Goal: Task Accomplishment & Management: Manage account settings

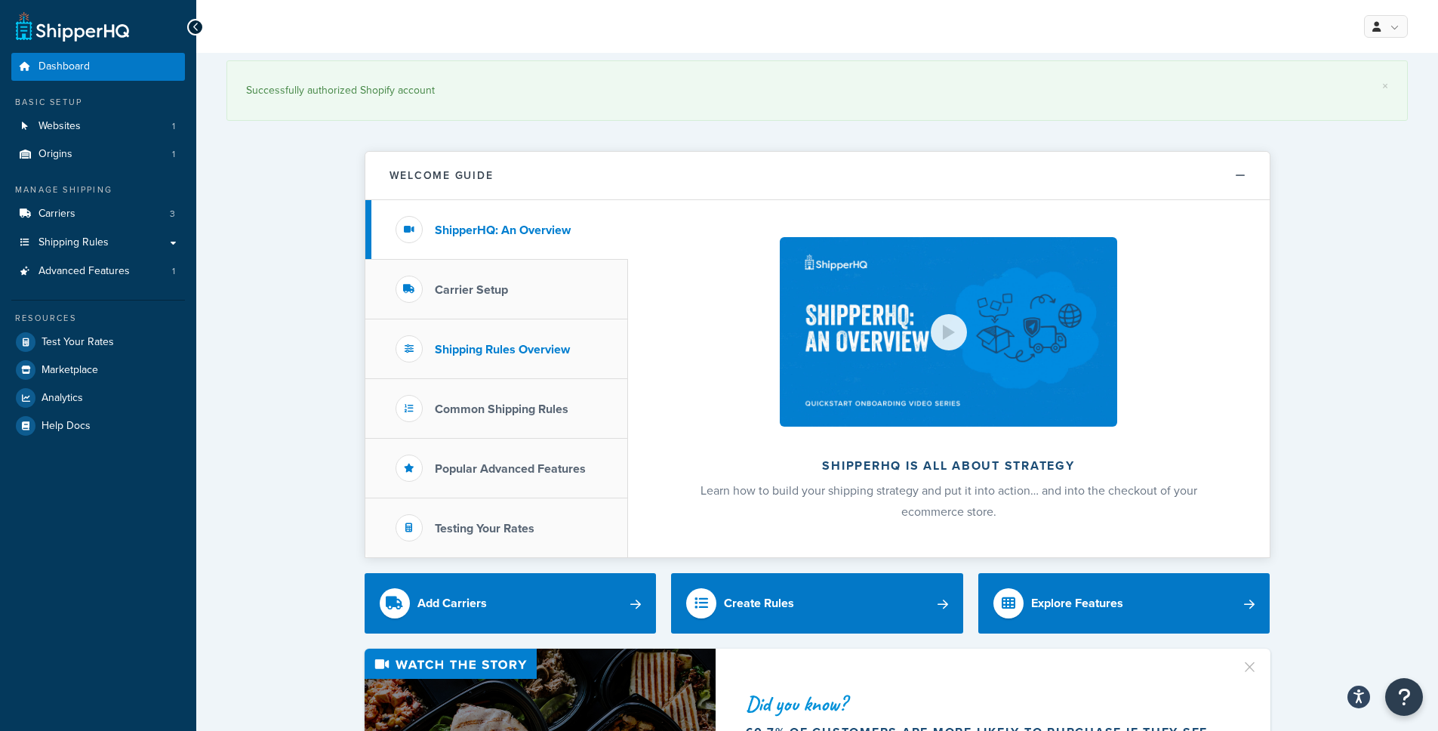
click at [479, 356] on h3 "Shipping Rules Overview" at bounding box center [502, 350] width 135 height 14
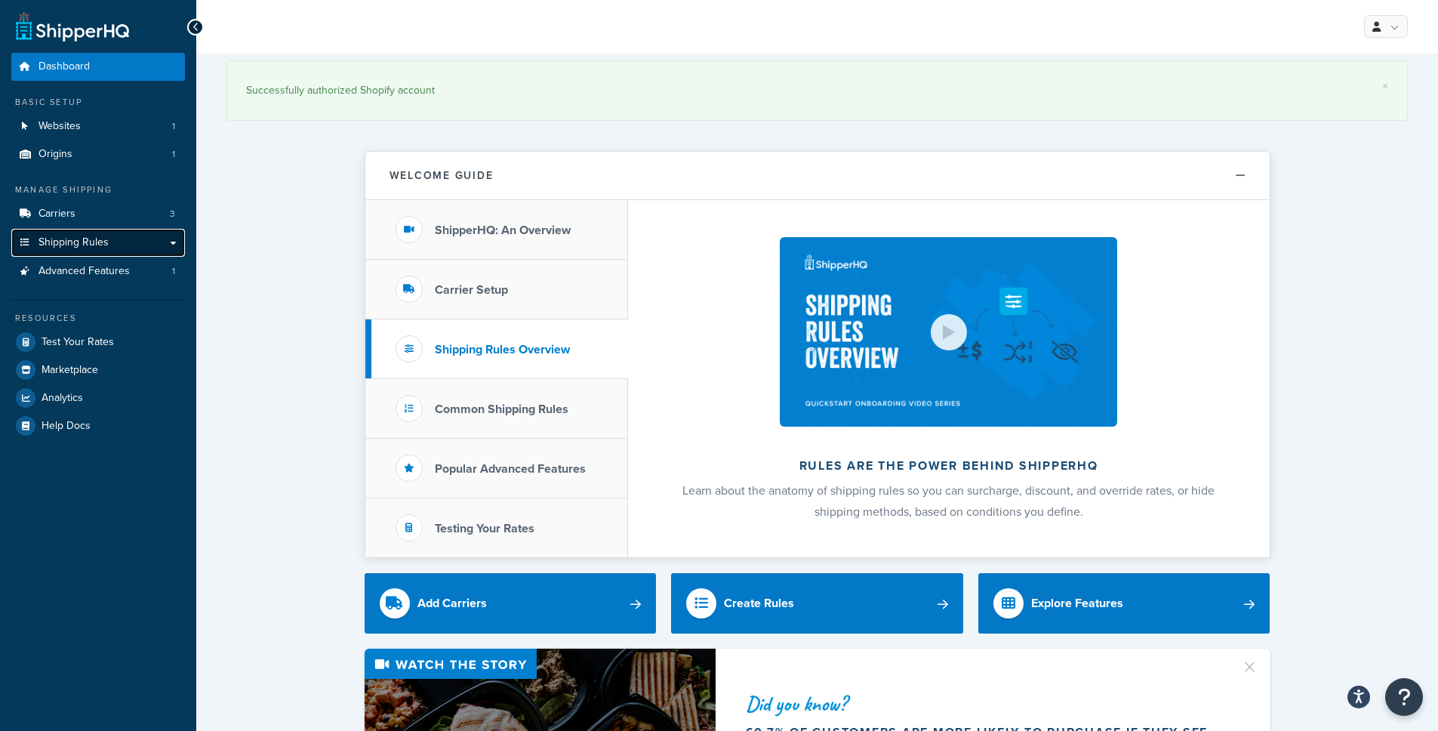
click at [106, 249] on span "Shipping Rules" at bounding box center [74, 242] width 70 height 13
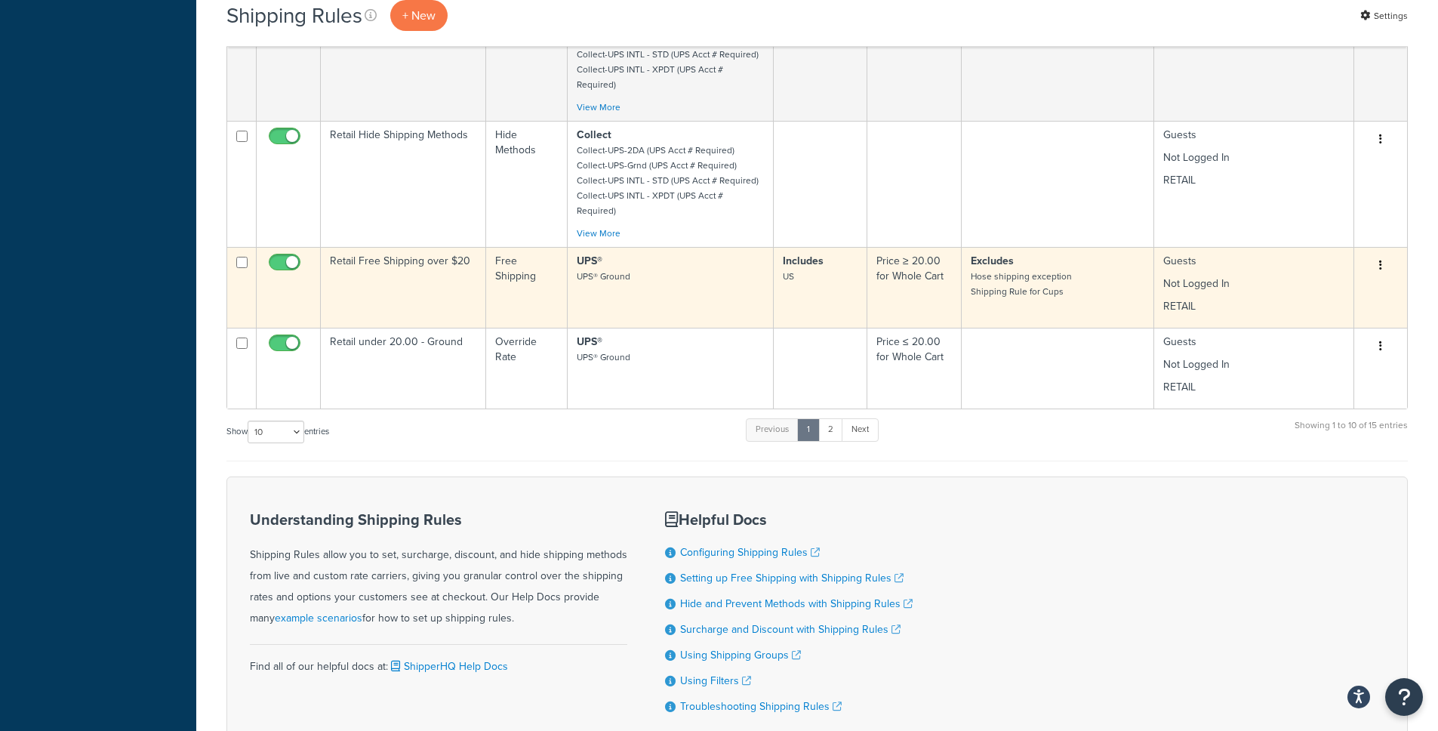
scroll to position [704, 0]
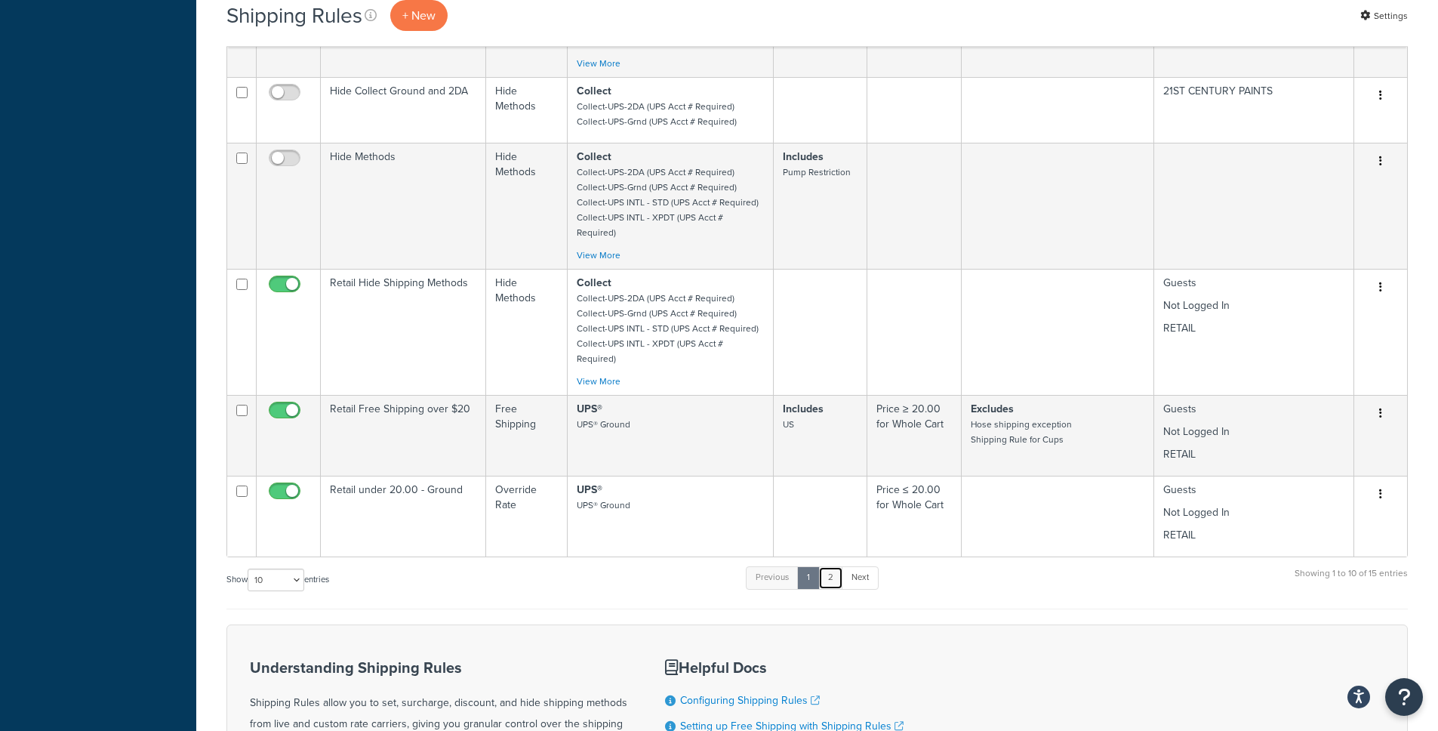
click at [840, 566] on link "2" at bounding box center [830, 577] width 25 height 23
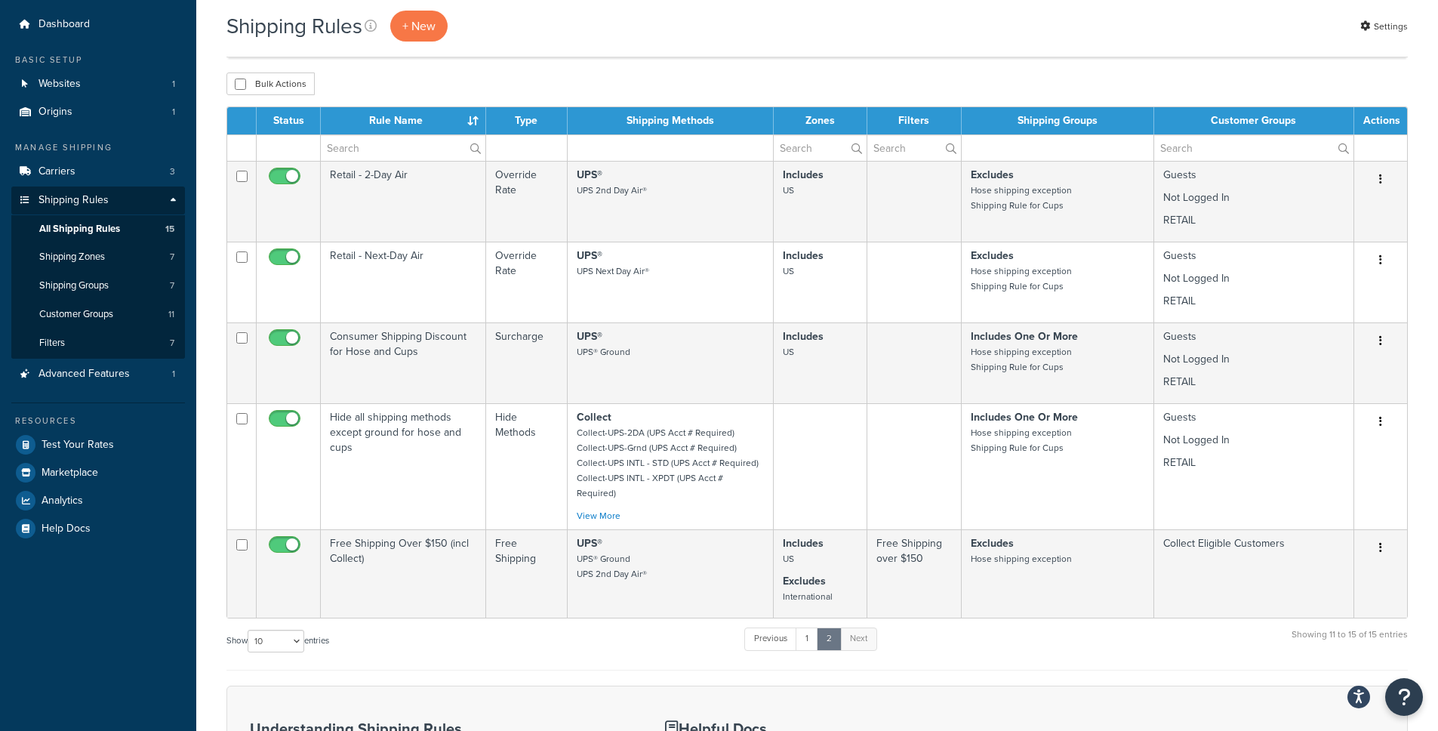
scroll to position [0, 0]
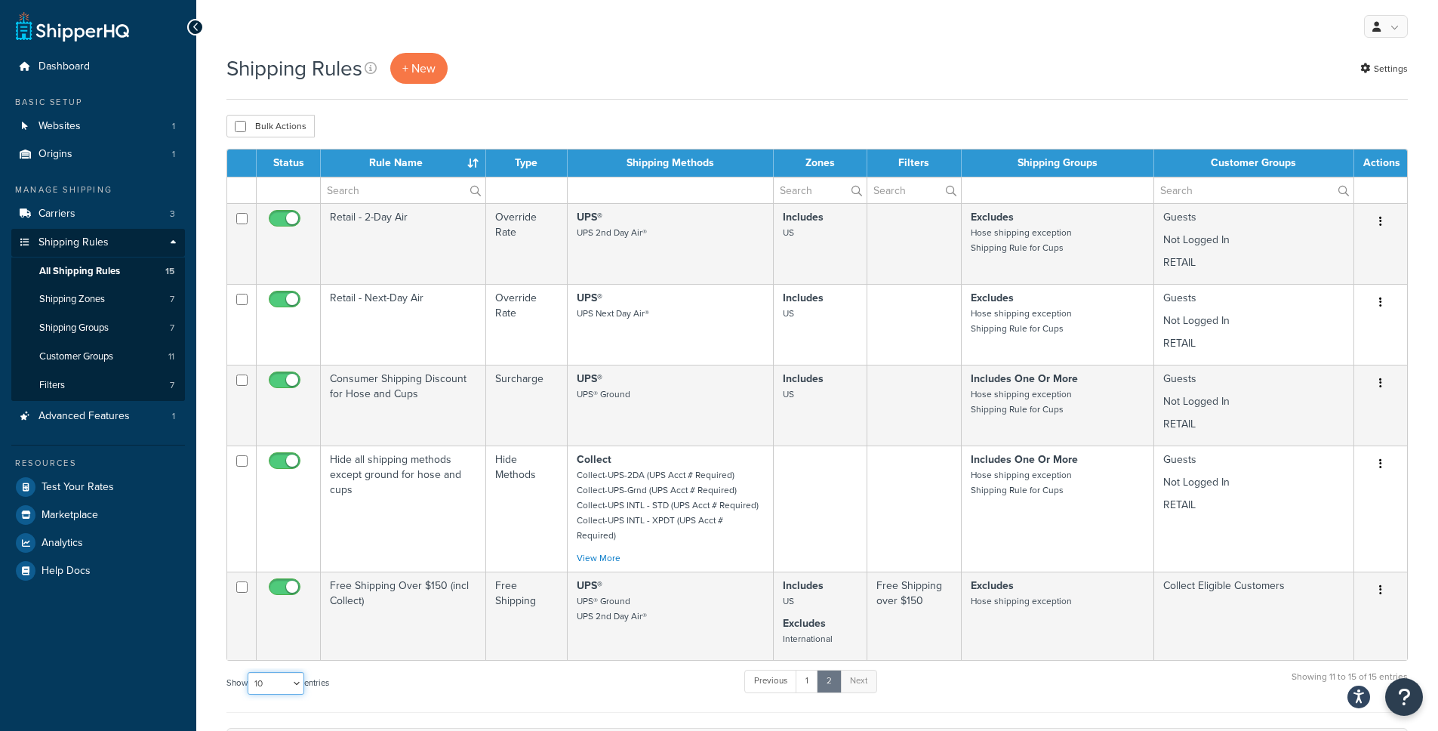
click at [265, 672] on select "10 15 25 50 100 1000" at bounding box center [276, 683] width 57 height 23
select select "25"
click at [249, 672] on select "10 15 25 50 100 1000" at bounding box center [276, 683] width 57 height 23
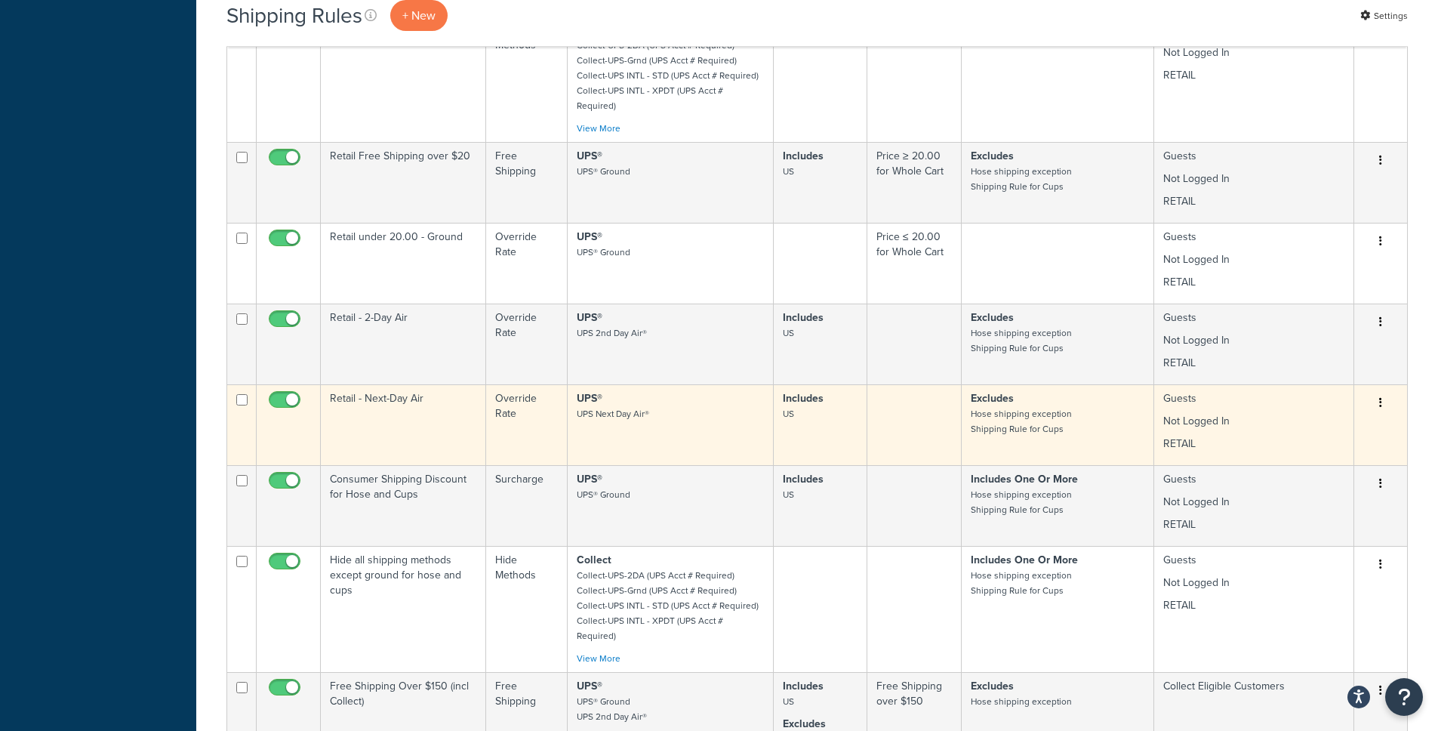
scroll to position [945, 0]
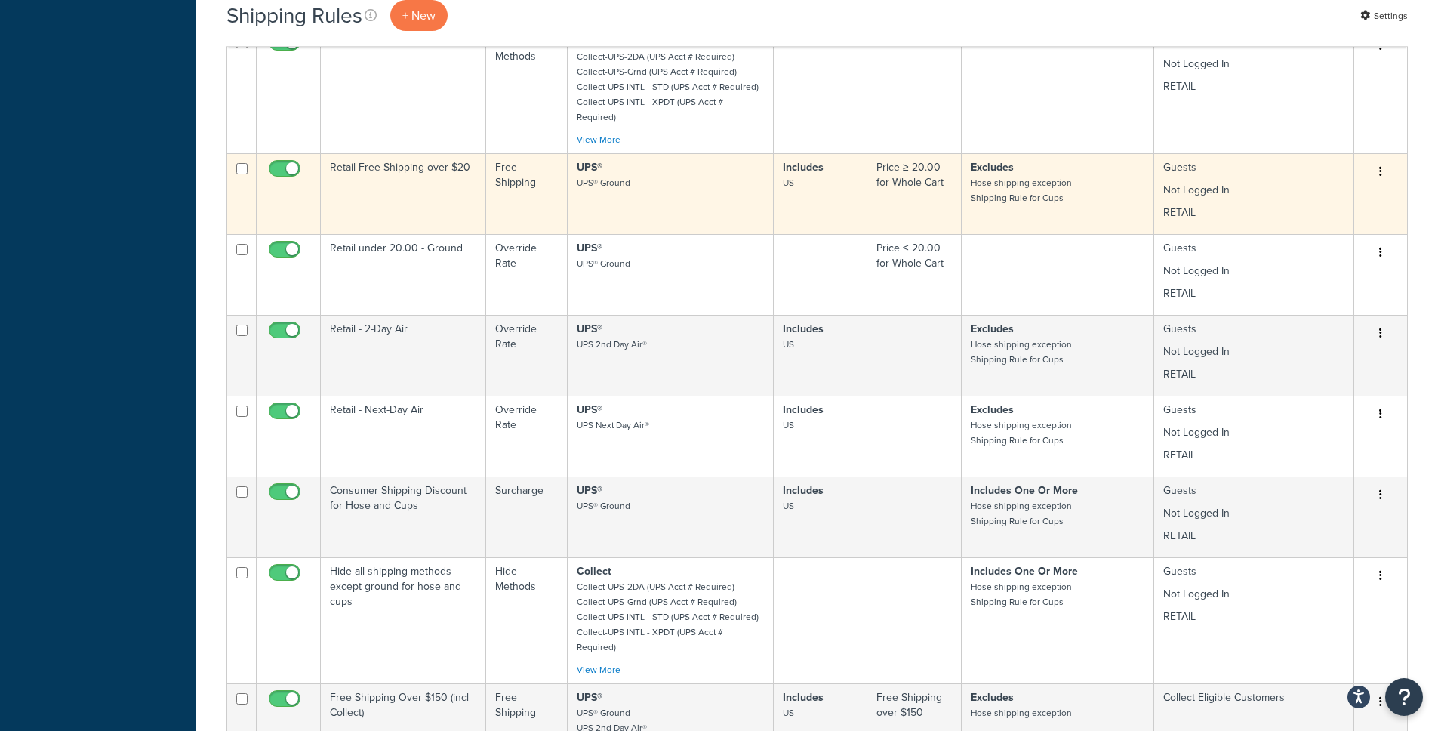
click at [1386, 160] on button "button" at bounding box center [1380, 172] width 21 height 24
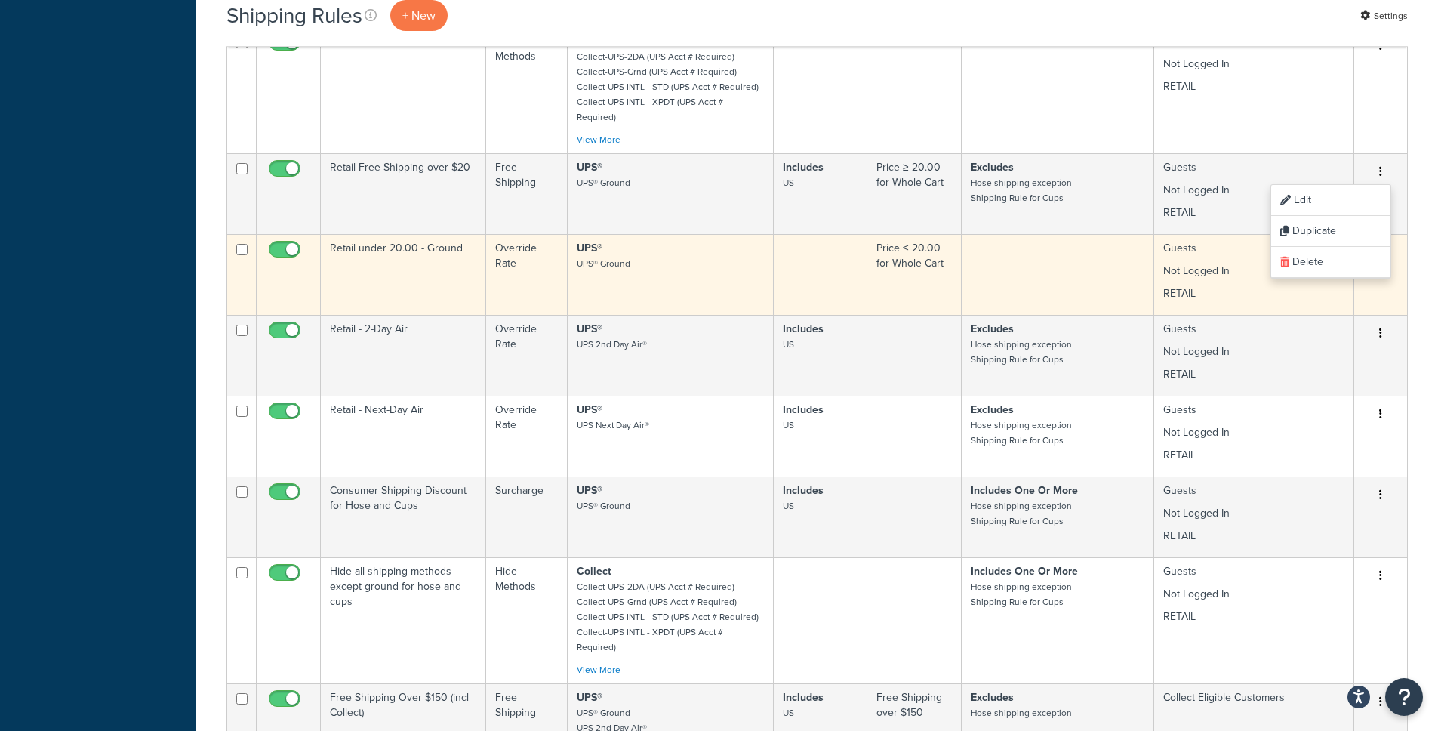
click at [994, 234] on td at bounding box center [1058, 274] width 193 height 81
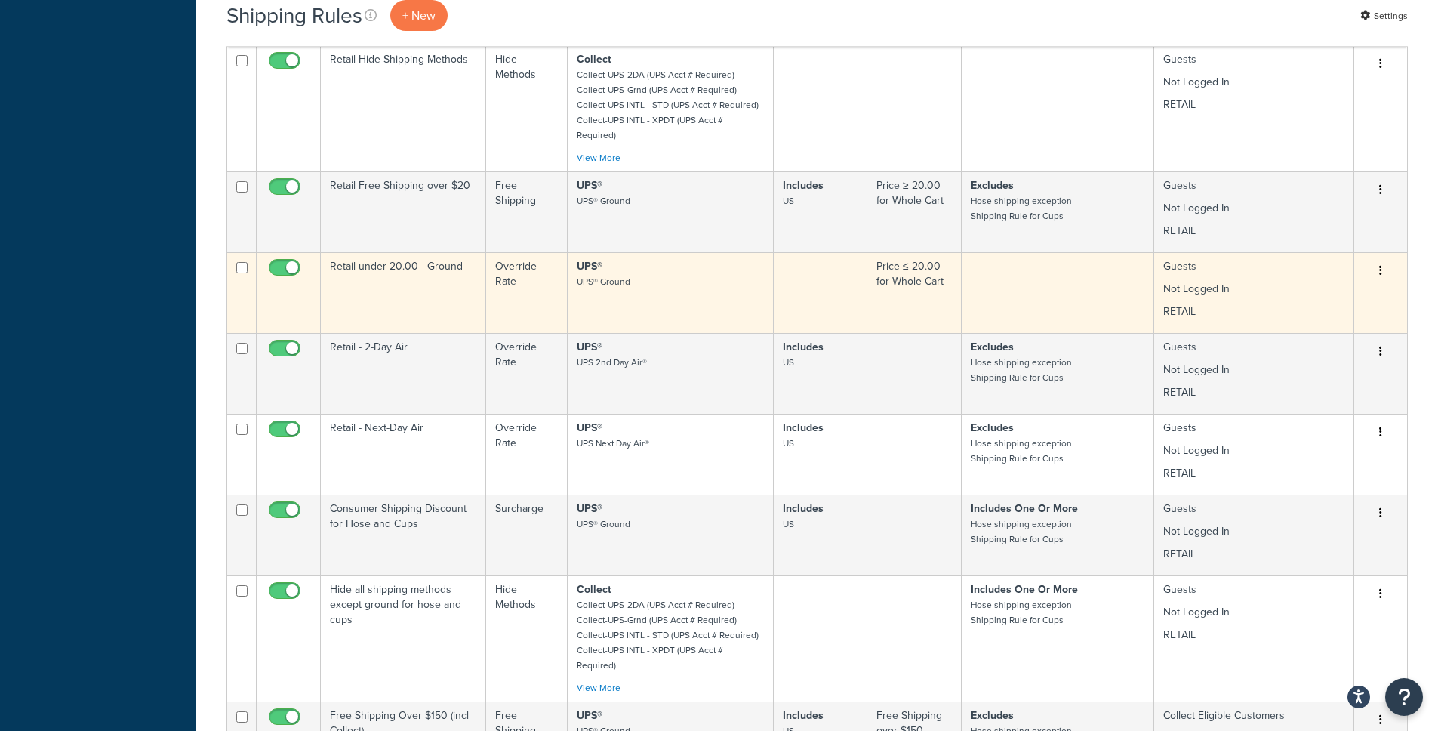
scroll to position [938, 0]
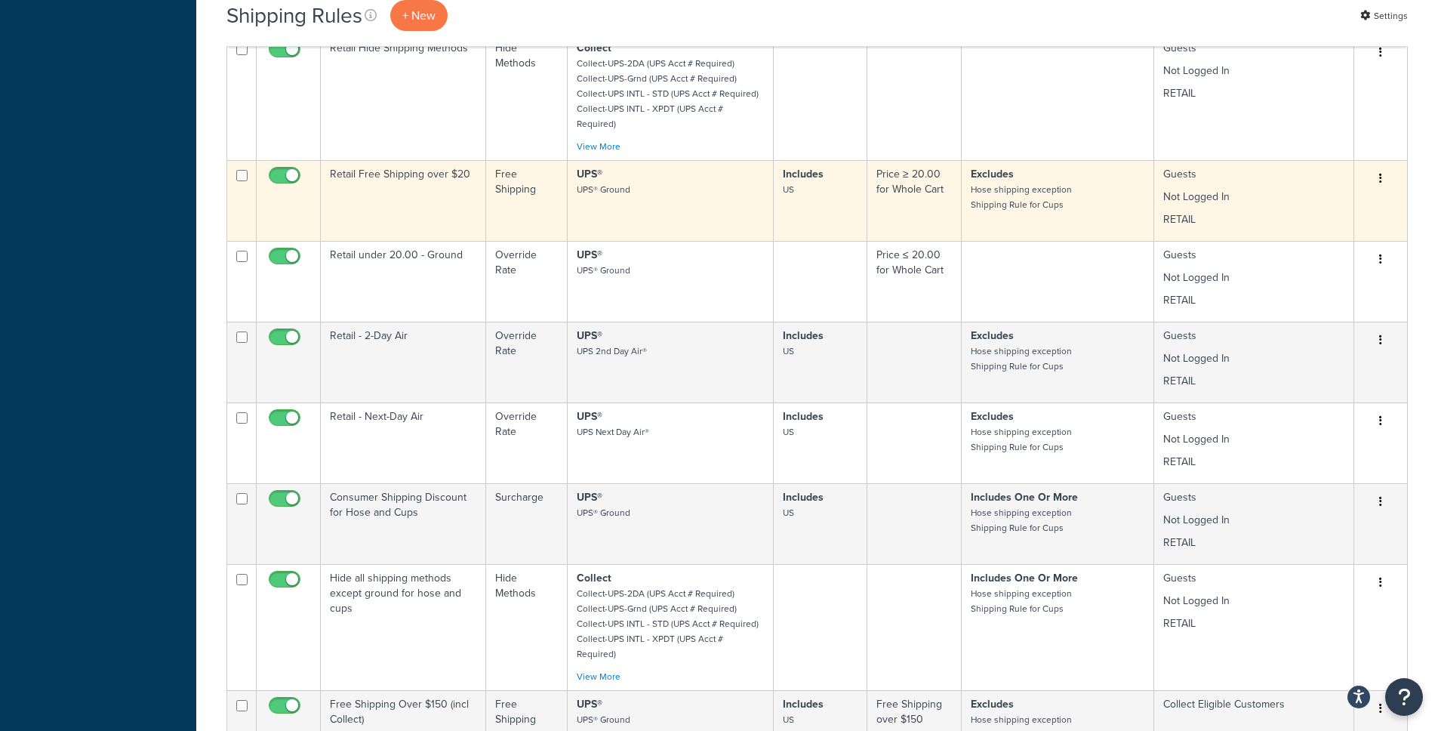
click at [1379, 173] on icon "button" at bounding box center [1380, 178] width 3 height 11
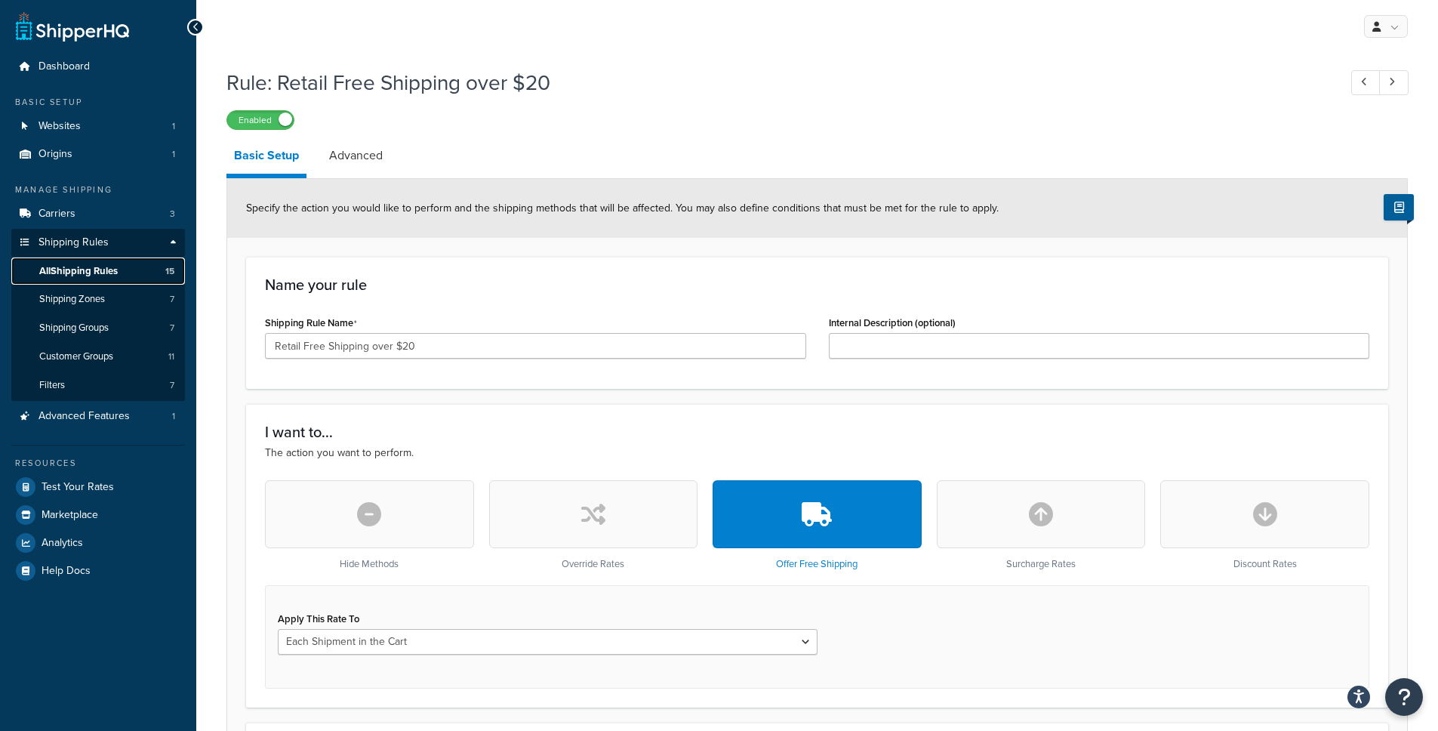
click at [124, 283] on link "All Shipping Rules 15" at bounding box center [98, 271] width 174 height 28
click at [846, 343] on input "Internal Description (optional)" at bounding box center [1099, 346] width 541 height 26
click at [731, 282] on h3 "Name your rule" at bounding box center [817, 284] width 1104 height 17
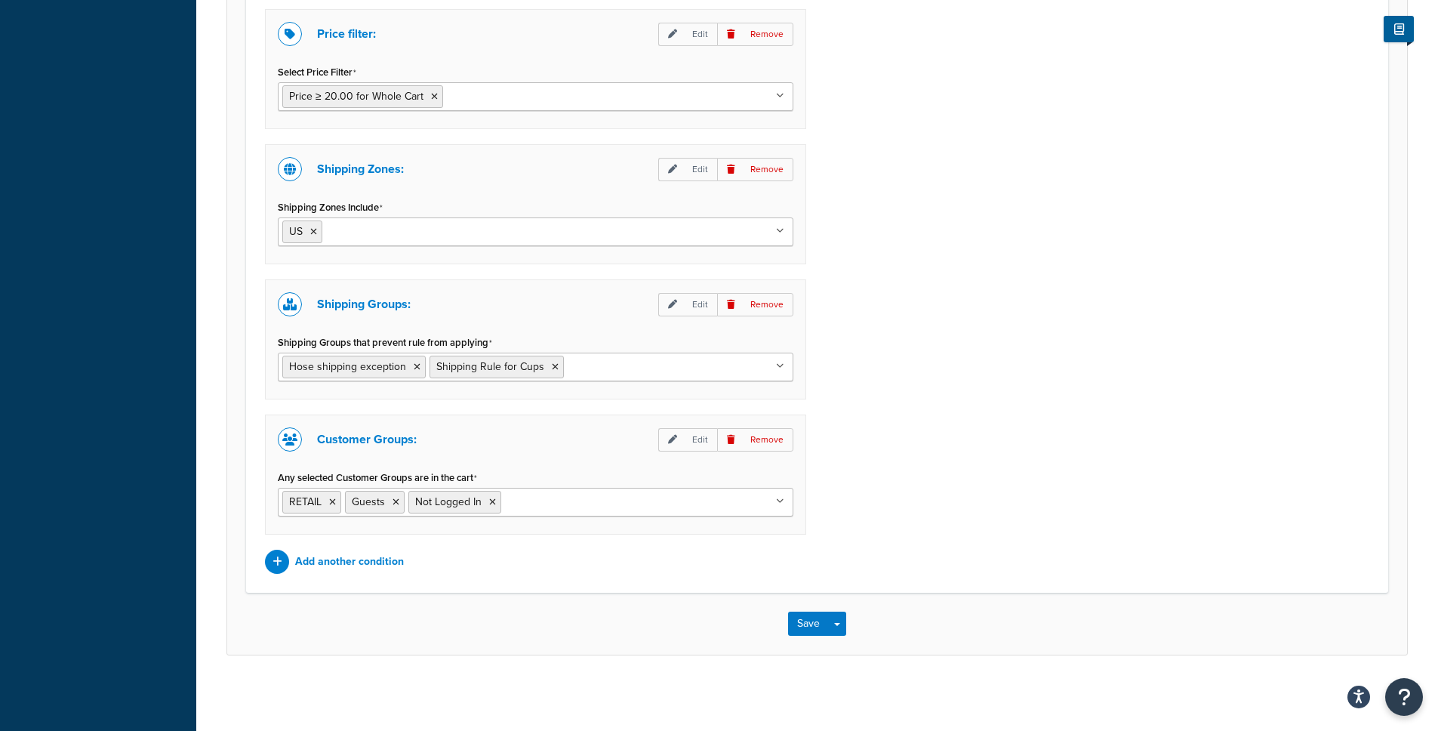
scroll to position [1067, 0]
click at [565, 493] on input "Any selected Customer Groups are in the cart" at bounding box center [572, 501] width 134 height 17
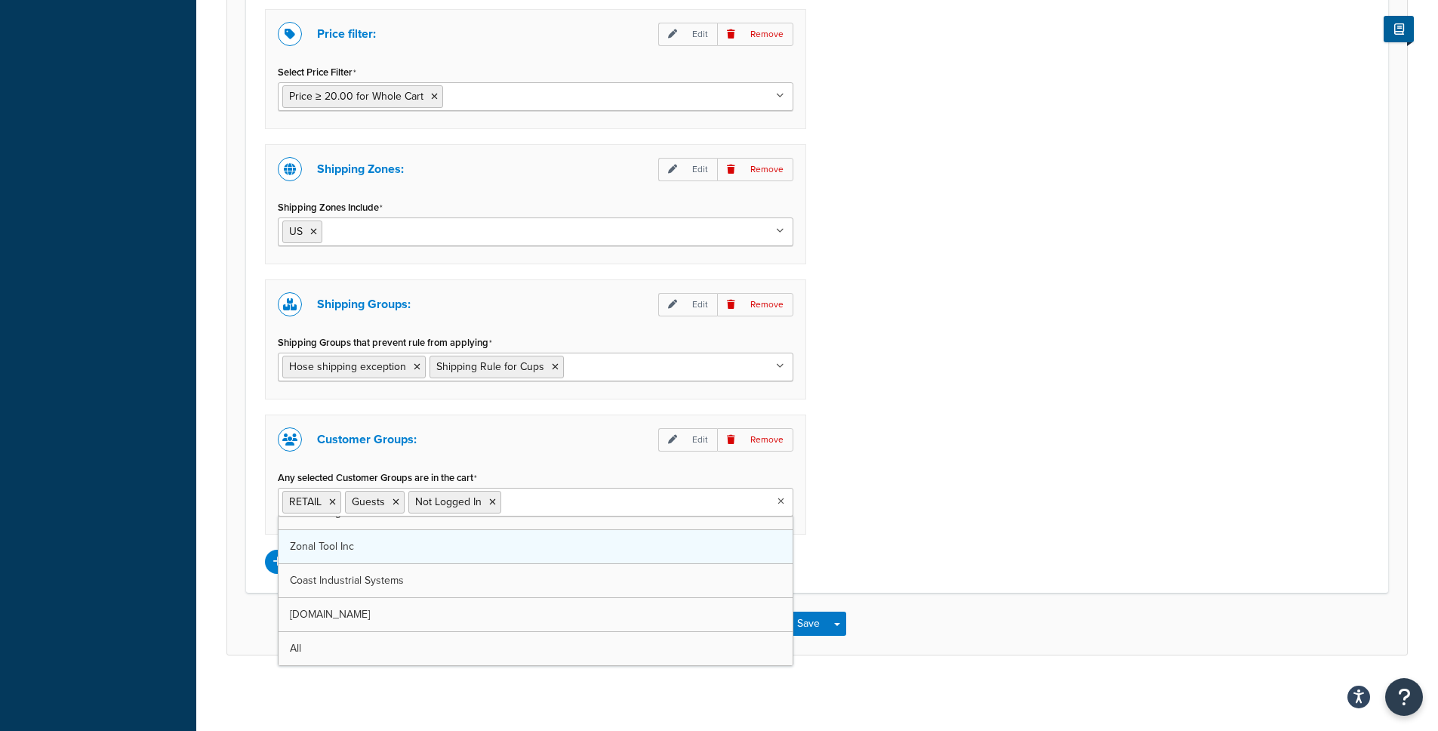
scroll to position [0, 0]
click at [371, 501] on span "Guests" at bounding box center [368, 502] width 33 height 16
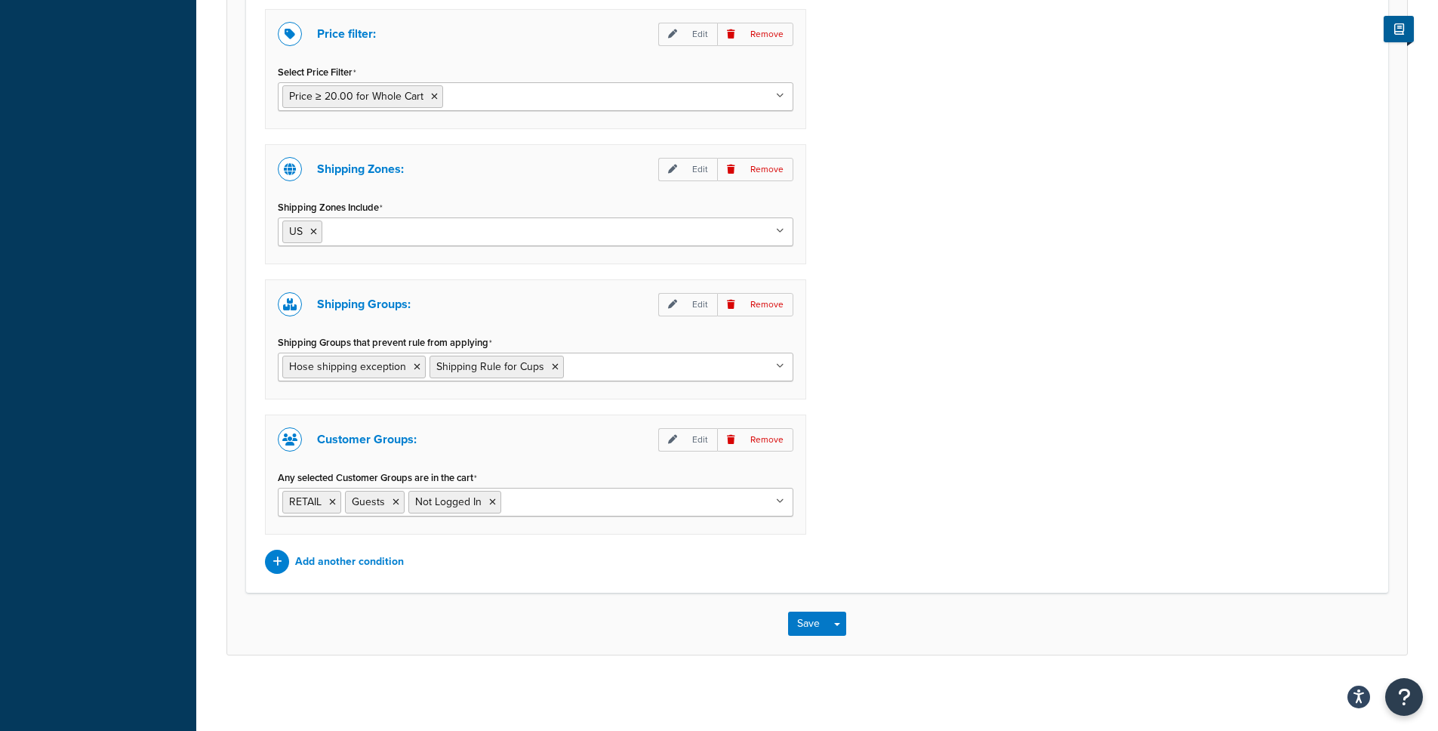
click at [381, 475] on label "Any selected Customer Groups are in the cart" at bounding box center [377, 478] width 199 height 12
click at [505, 493] on input "Any selected Customer Groups are in the cart" at bounding box center [572, 501] width 134 height 17
click at [547, 451] on div "Customer Groups: Edit Remove Any selected Customer Groups are in the cart RETAI…" at bounding box center [535, 474] width 541 height 120
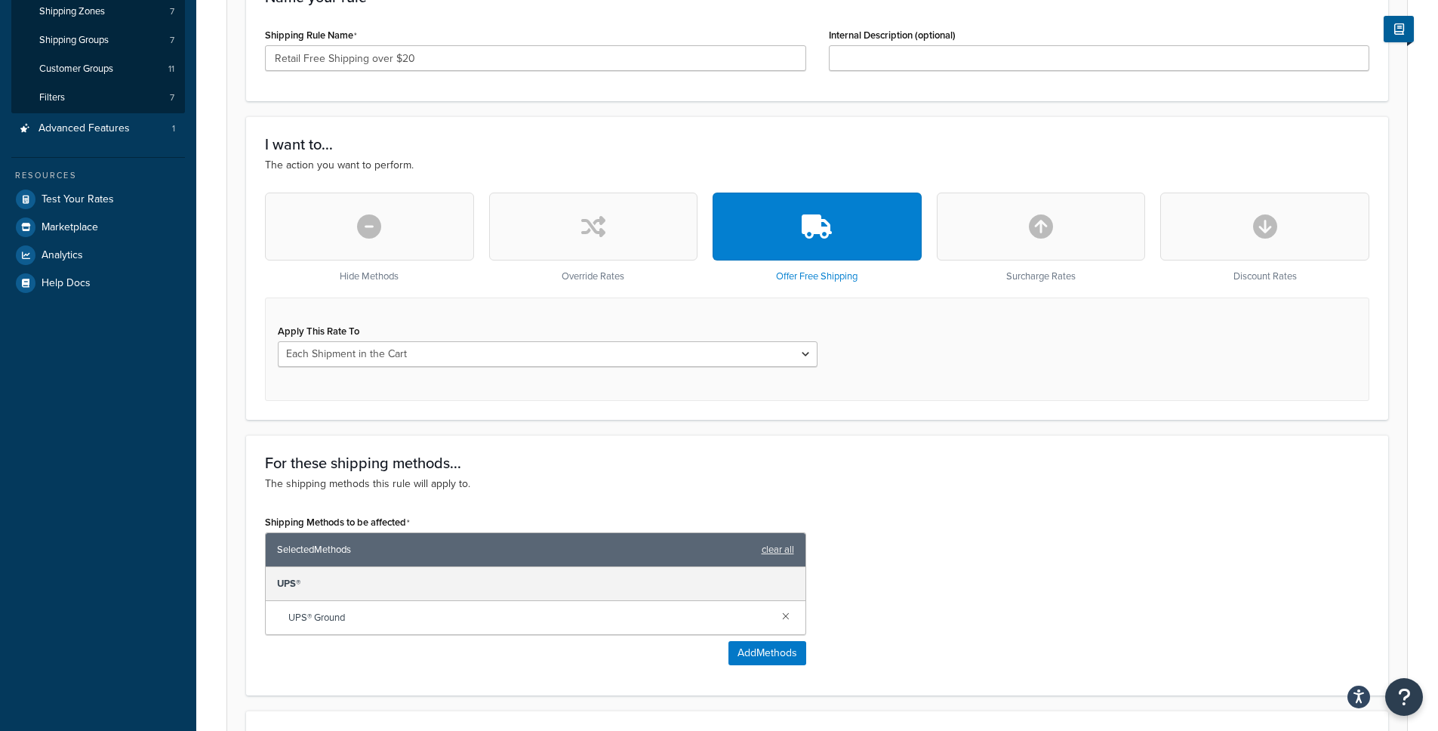
scroll to position [329, 0]
